Goal: Information Seeking & Learning: Learn about a topic

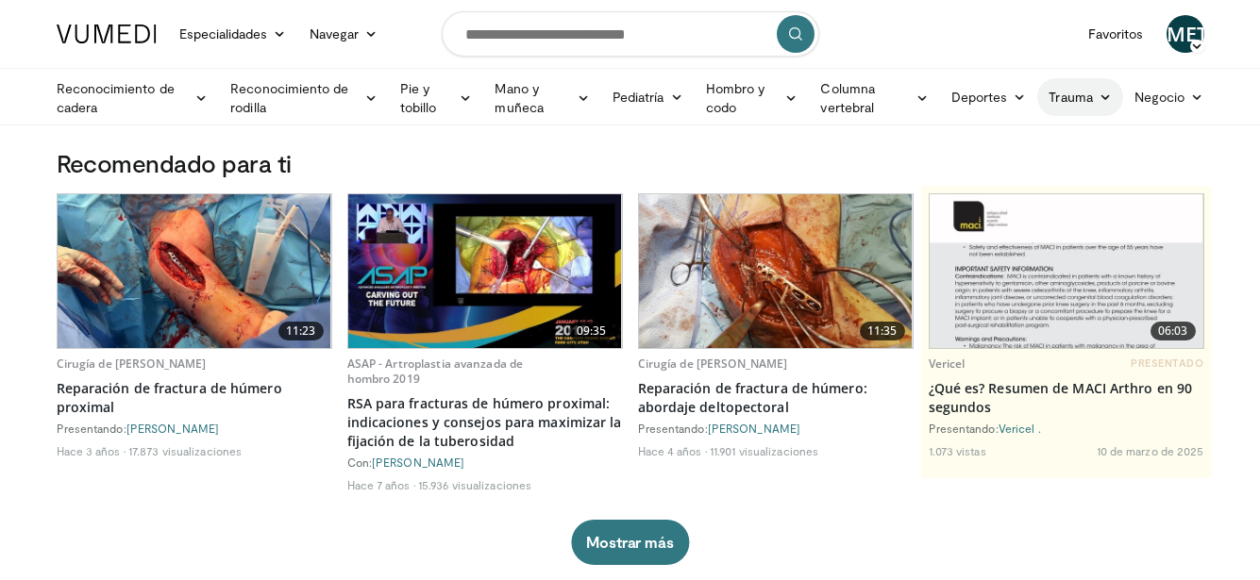
click at [1087, 98] on font "Trauma" at bounding box center [1069, 97] width 43 height 16
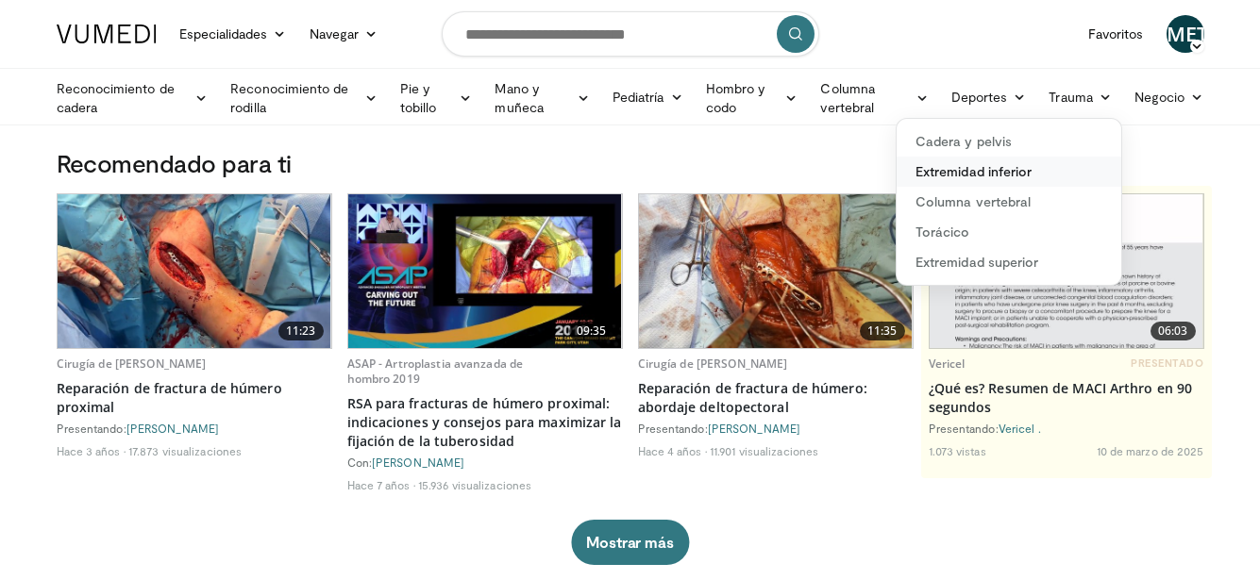
click at [1022, 167] on font "Extremidad inferior" at bounding box center [973, 171] width 116 height 16
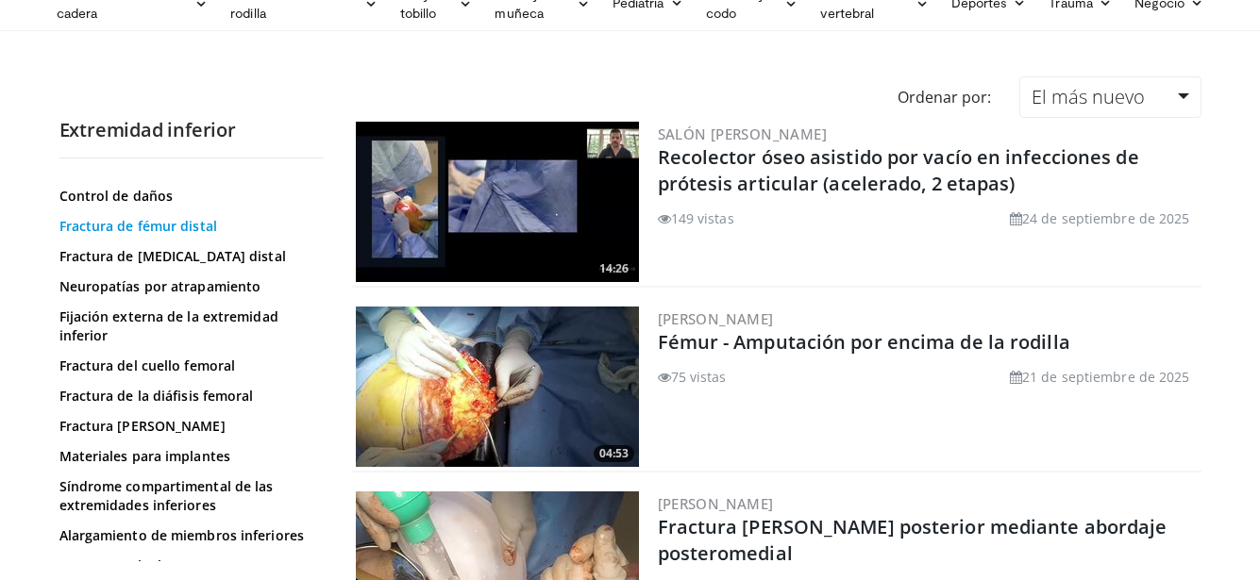
scroll to position [189, 0]
click at [183, 396] on font "Fractura de la diáfisis femoral" at bounding box center [156, 395] width 194 height 18
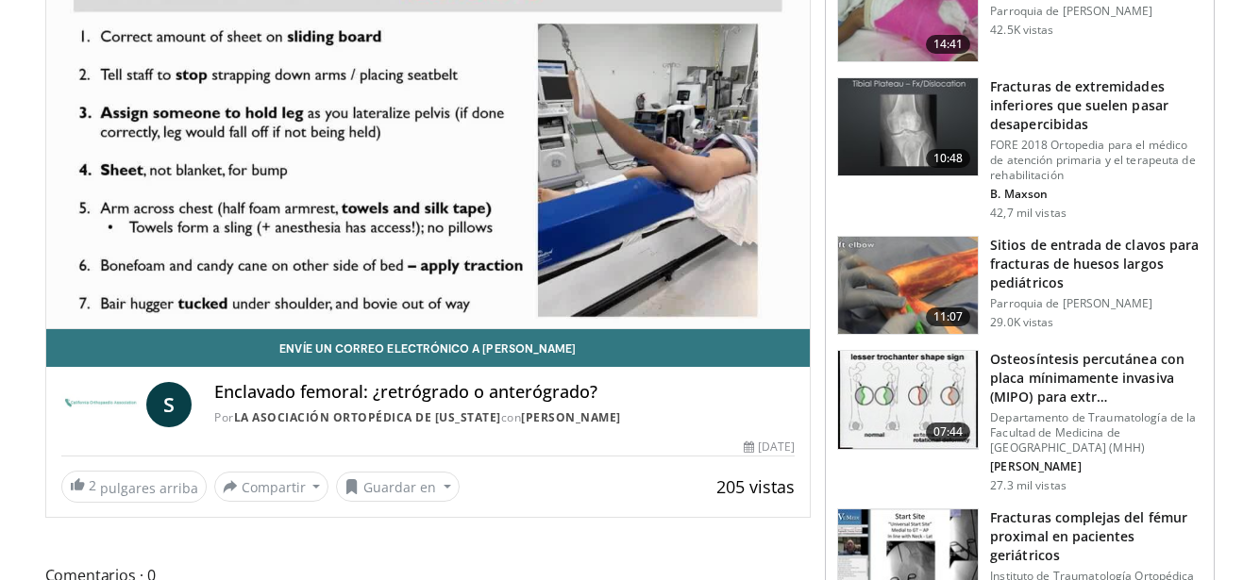
scroll to position [189, 0]
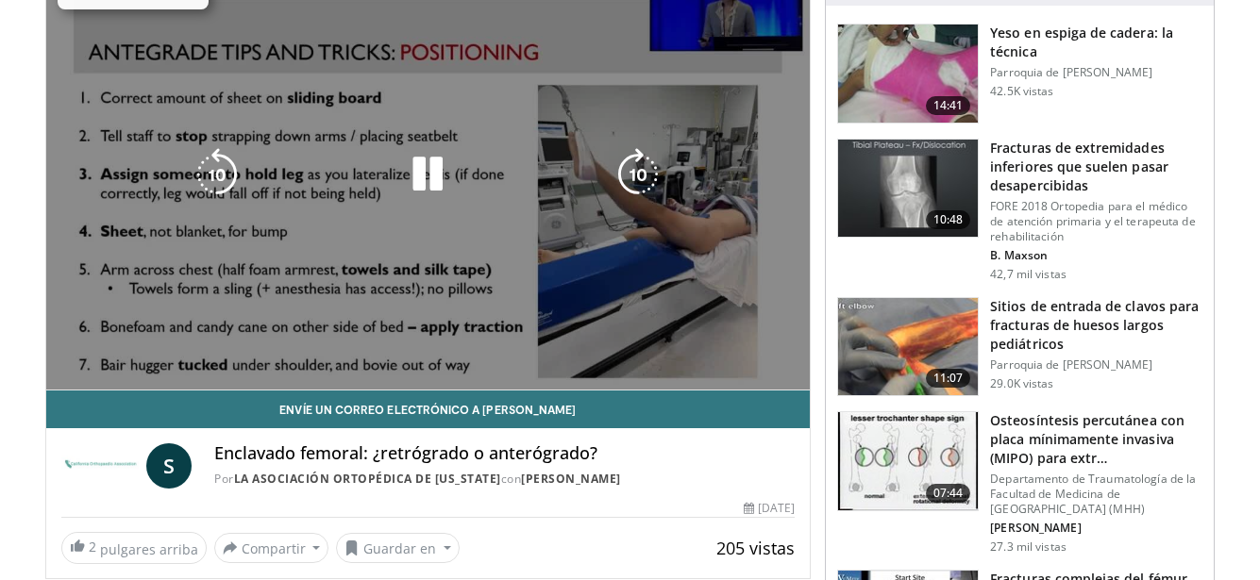
click at [269, 349] on video-js "**********" at bounding box center [428, 175] width 764 height 430
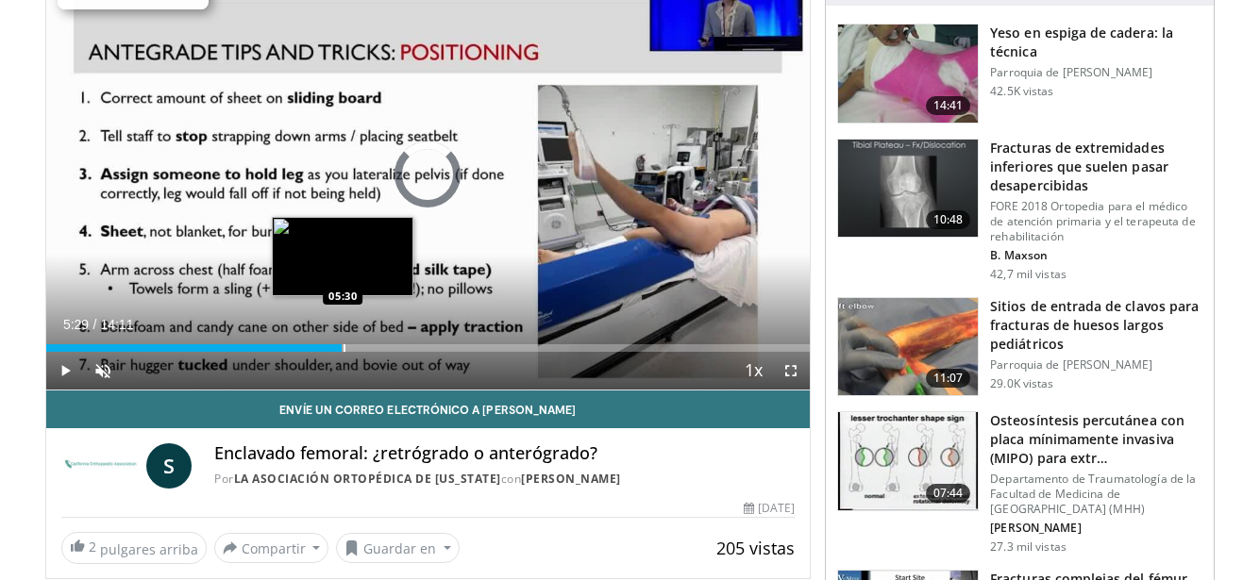
click at [343, 349] on div "Progress Bar" at bounding box center [344, 348] width 2 height 8
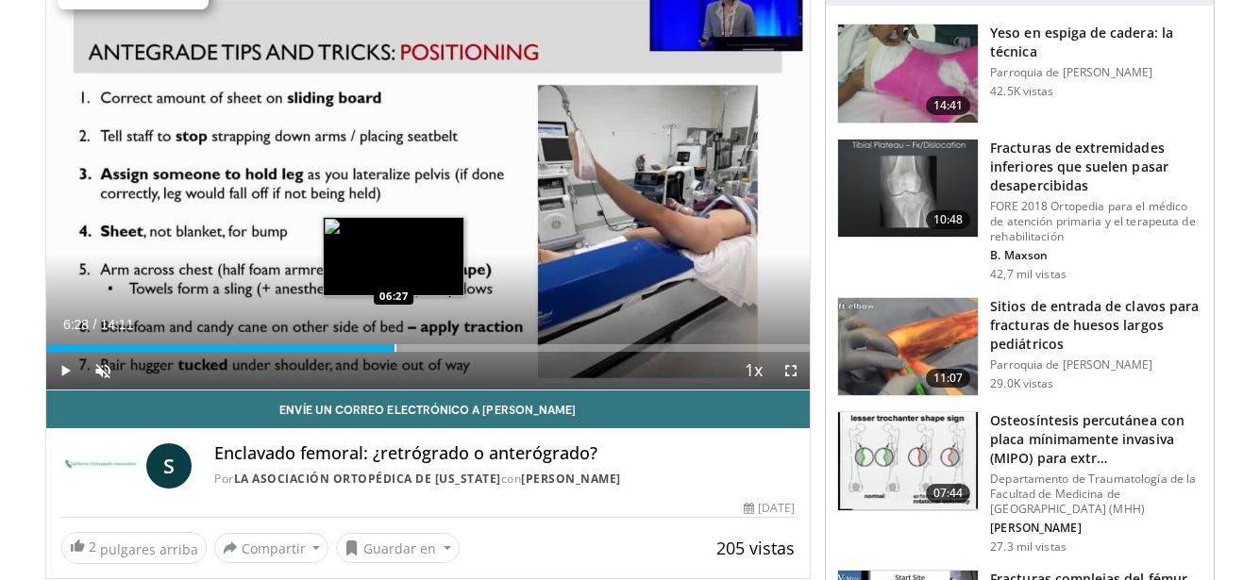
click at [394, 349] on div "Progress Bar" at bounding box center [395, 348] width 2 height 8
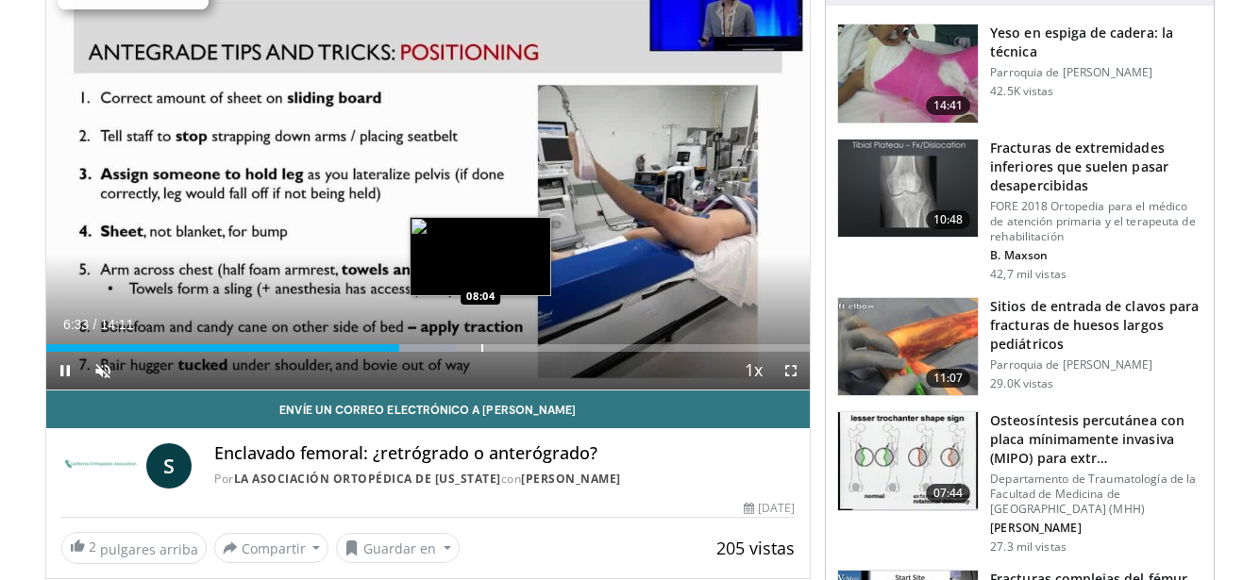
click at [481, 348] on div "Progress Bar" at bounding box center [482, 348] width 2 height 8
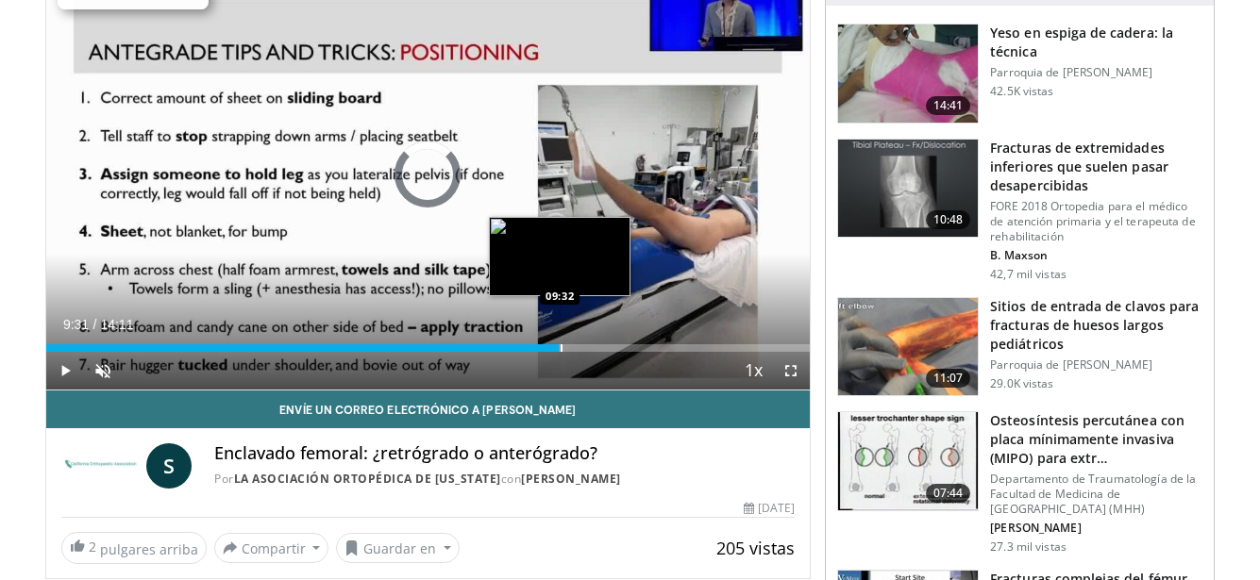
click at [560, 345] on div "Progress Bar" at bounding box center [561, 348] width 2 height 8
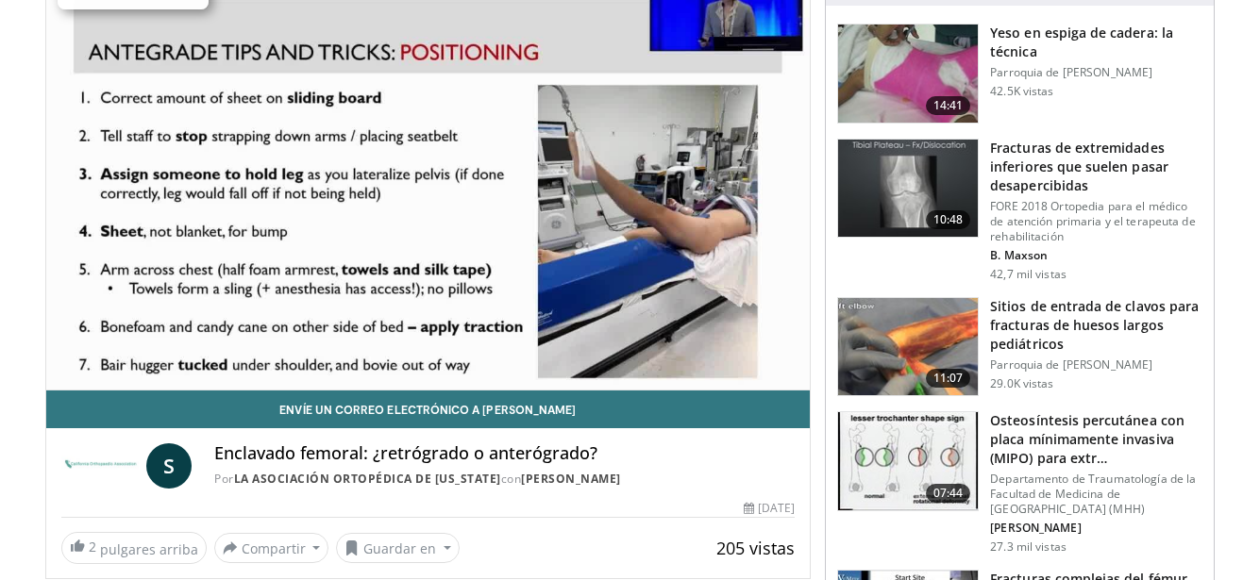
click at [577, 209] on div "10 seconds Tap to unmute" at bounding box center [428, 174] width 764 height 429
